Goal: Information Seeking & Learning: Compare options

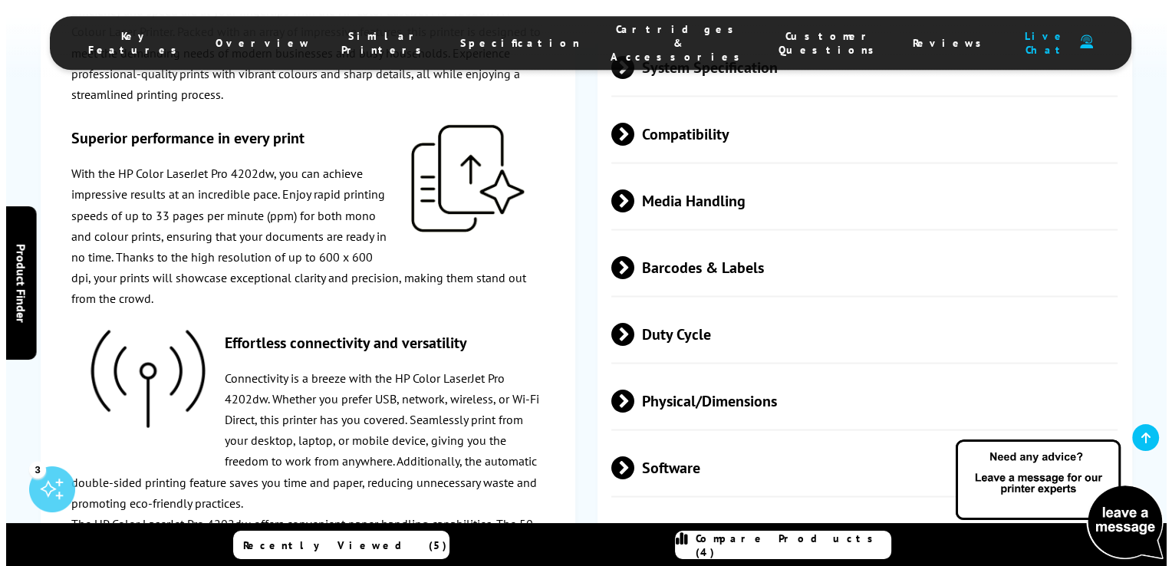
scroll to position [2939, 0]
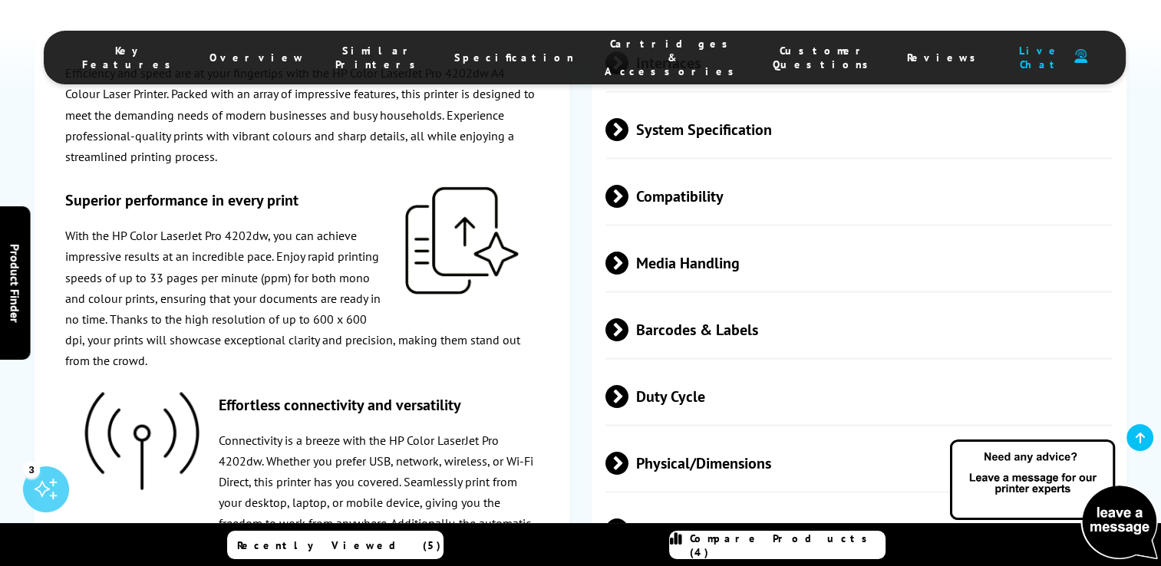
click at [790, 546] on span "Compare Products (4)" at bounding box center [787, 546] width 195 height 28
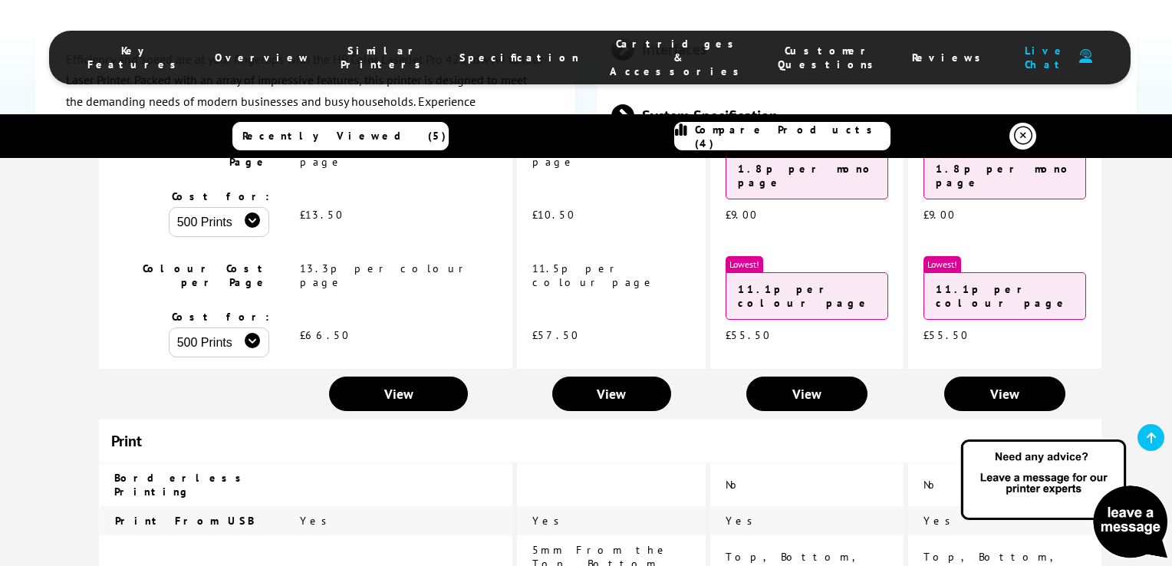
scroll to position [0, 0]
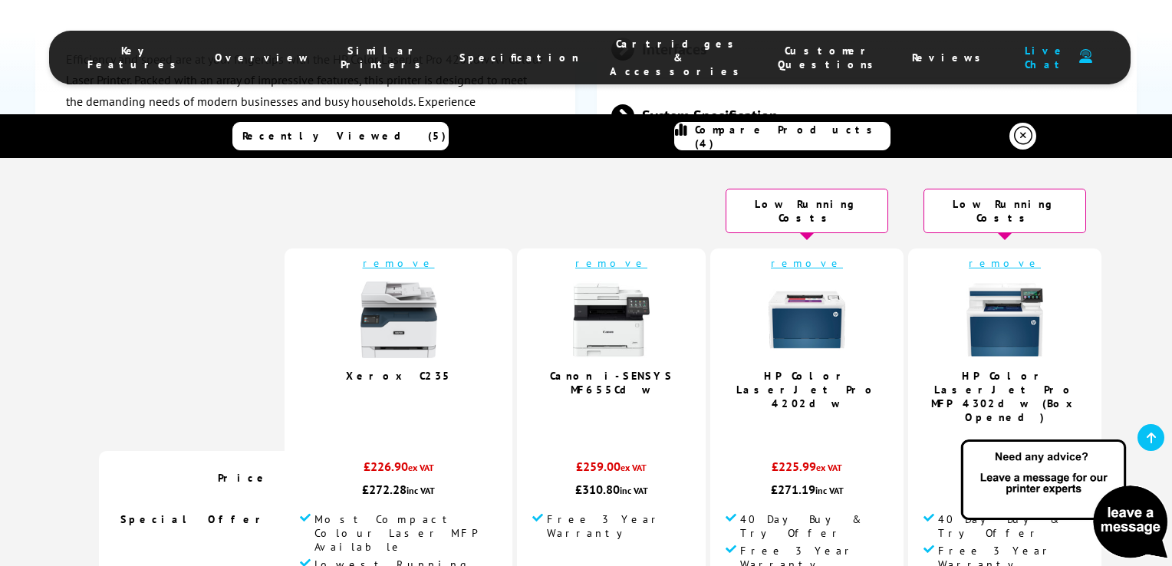
click at [769, 318] on img at bounding box center [807, 320] width 77 height 77
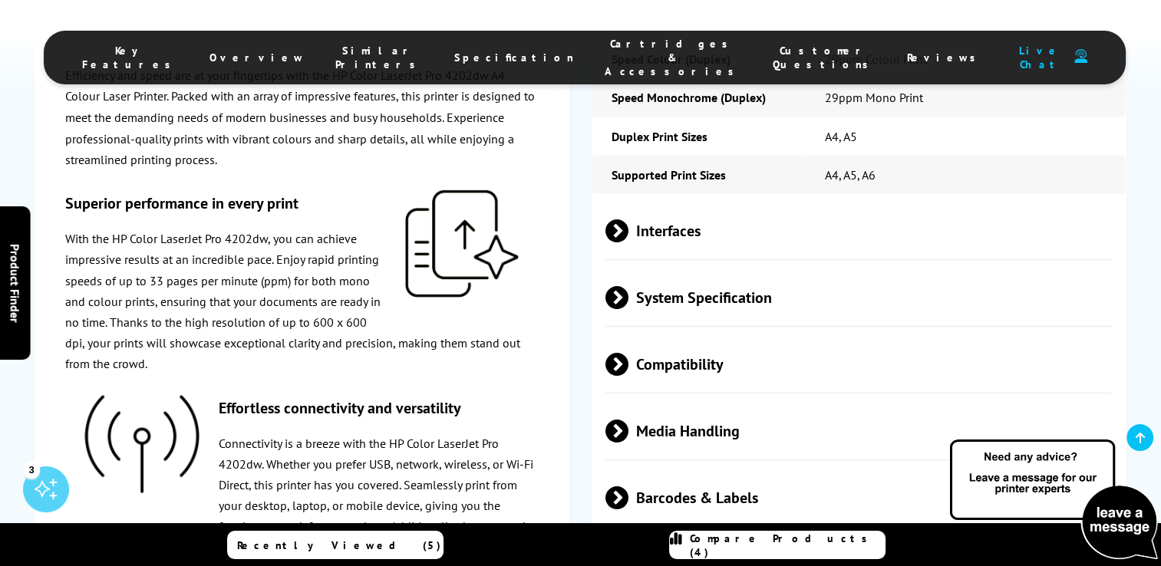
scroll to position [2803, 0]
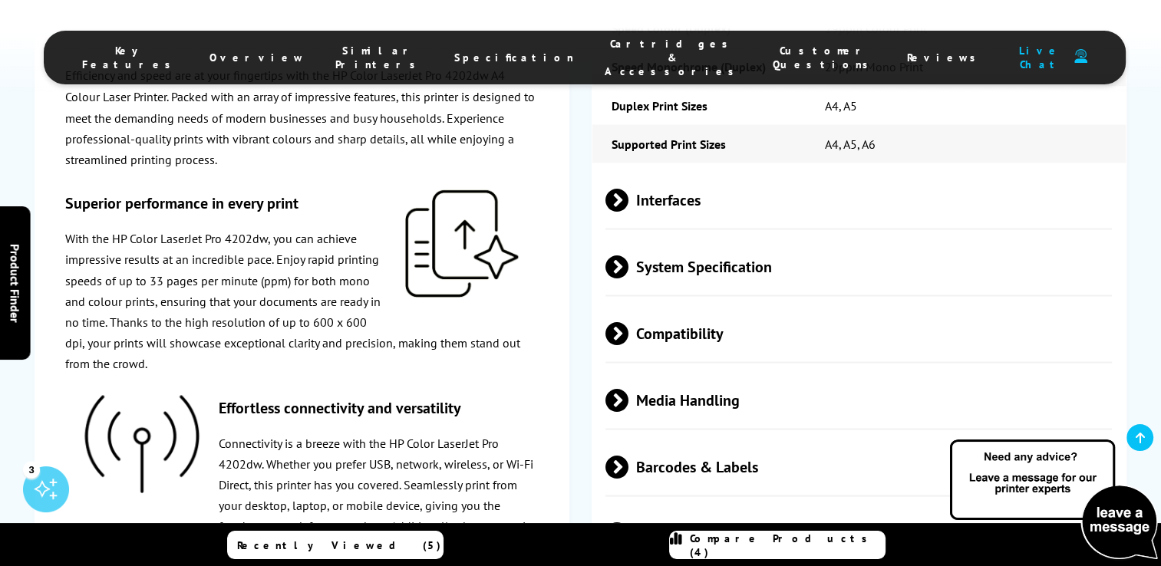
click at [628, 262] on span at bounding box center [628, 266] width 0 height 23
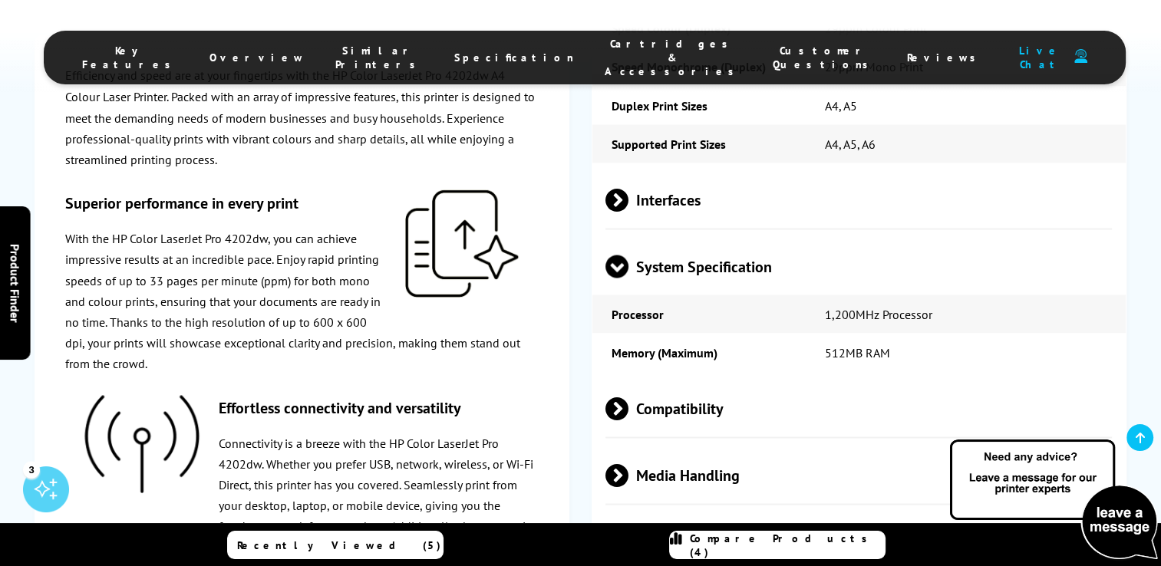
click at [628, 201] on span at bounding box center [628, 199] width 0 height 23
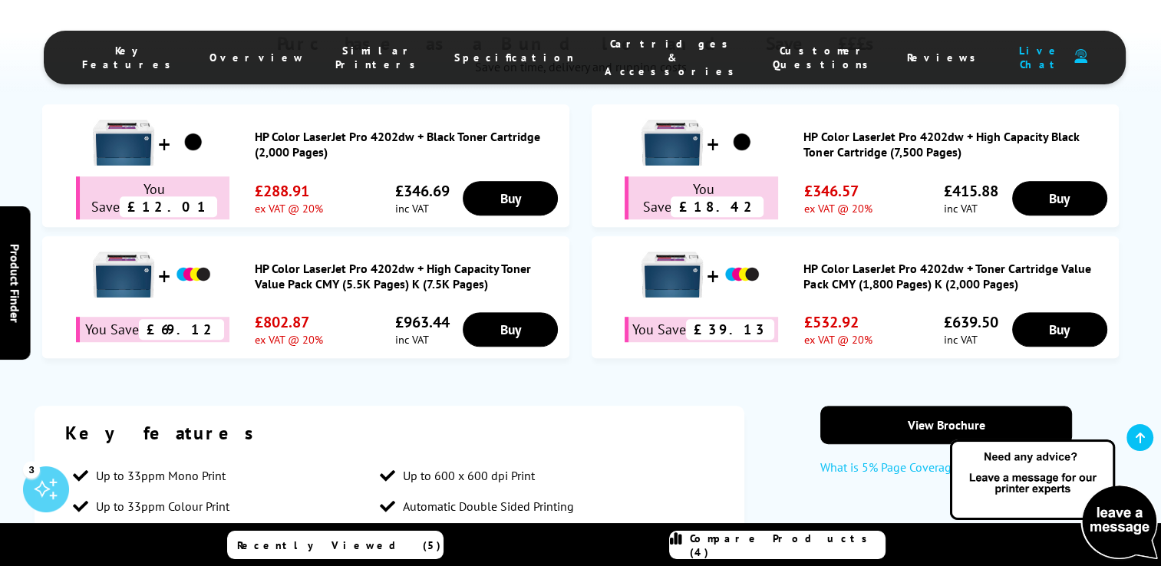
scroll to position [0, 0]
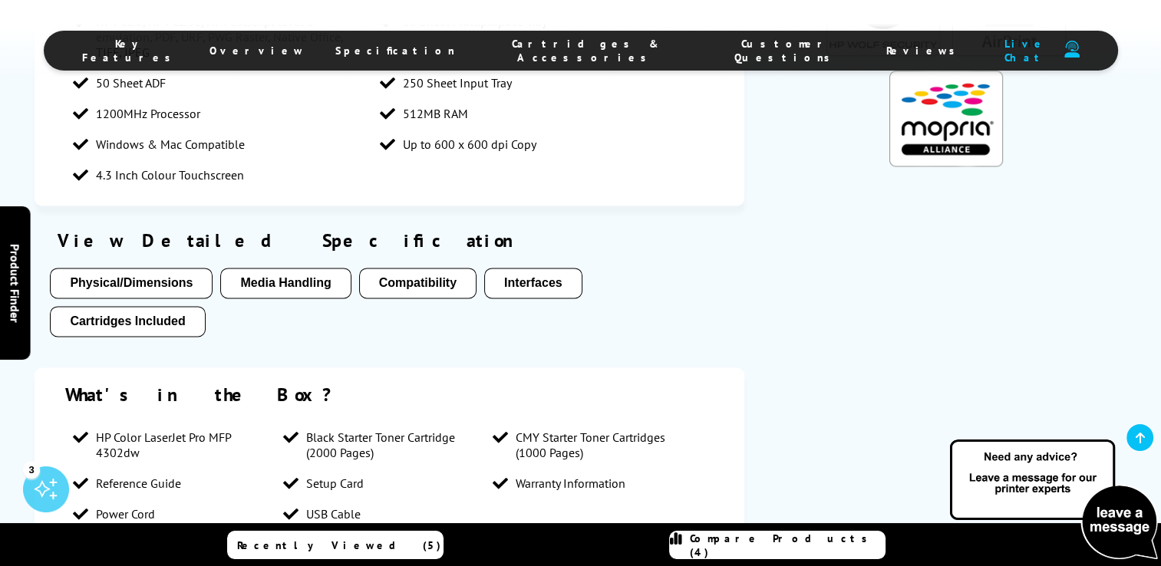
scroll to position [2398, 0]
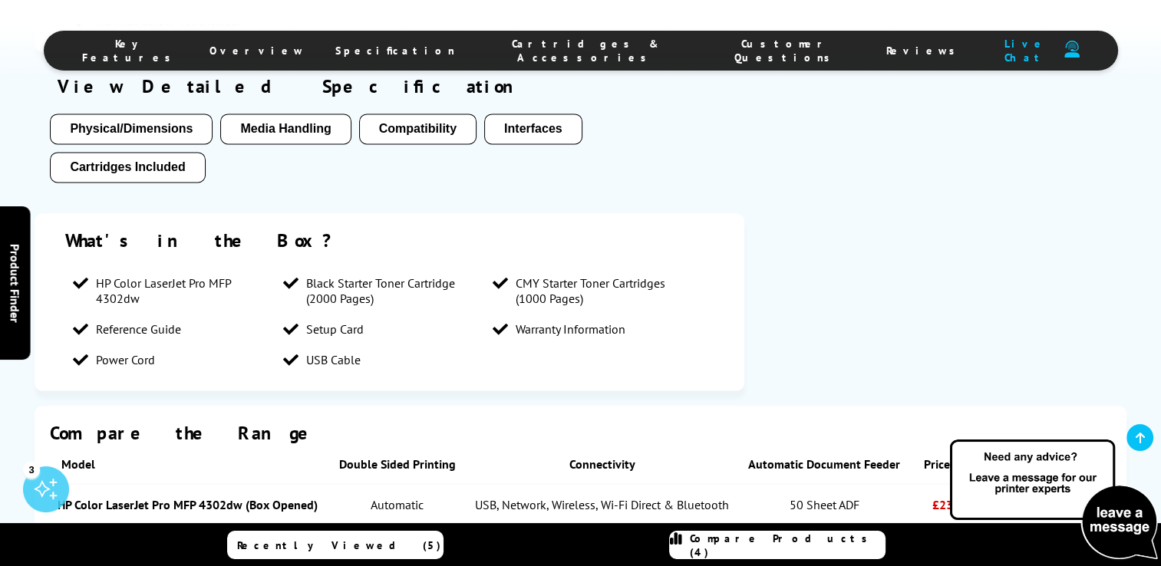
click at [141, 152] on button "Cartridges Included" at bounding box center [127, 167] width 155 height 31
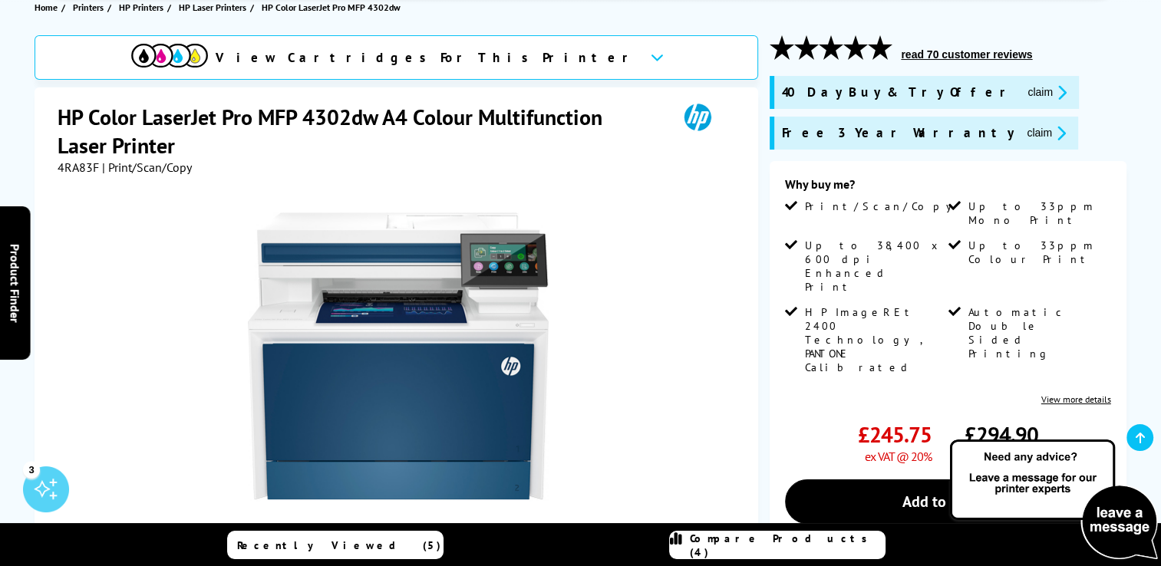
scroll to position [71, 0]
